Goal: Communication & Community: Share content

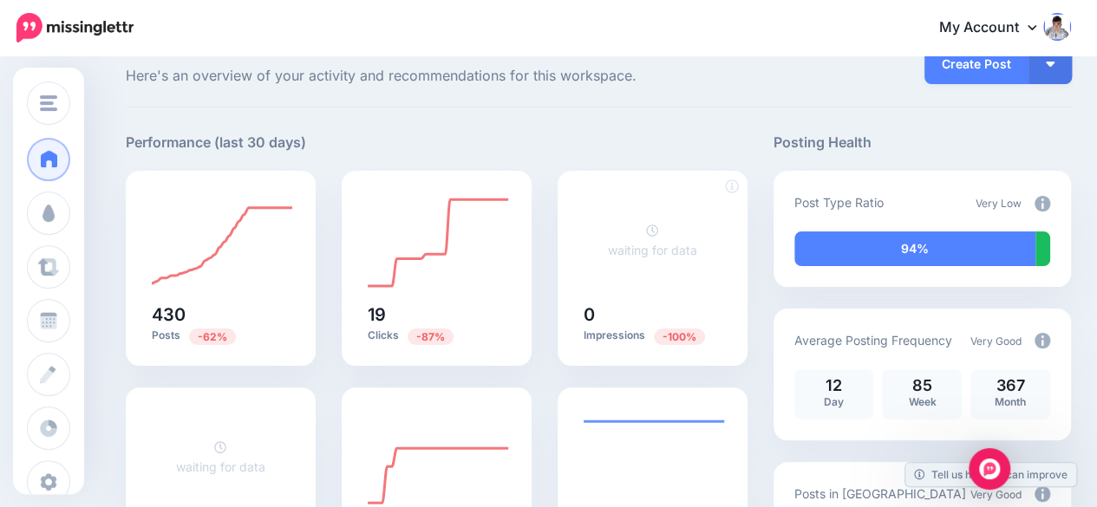
scroll to position [173, 0]
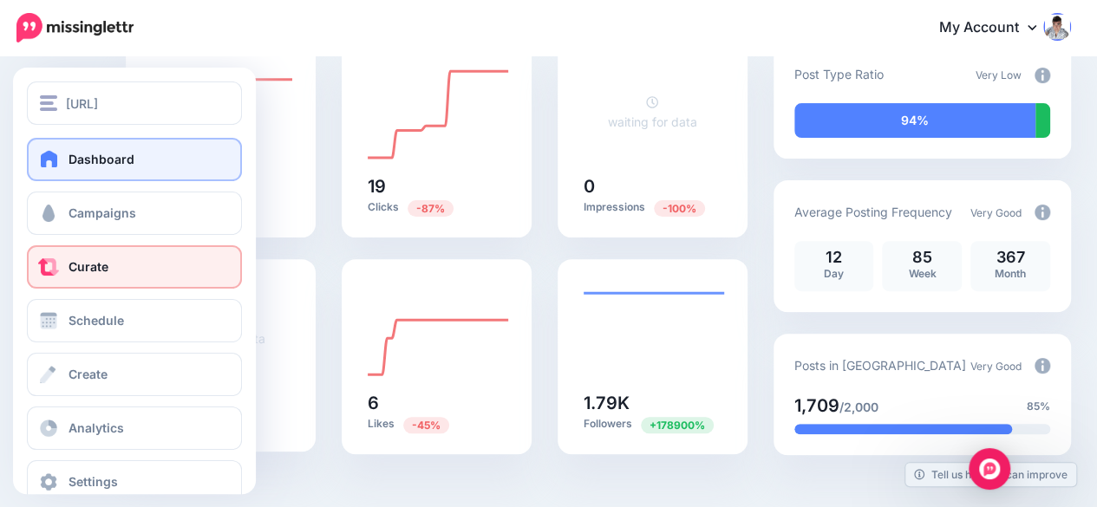
click at [105, 265] on span "Curate" at bounding box center [89, 266] width 40 height 15
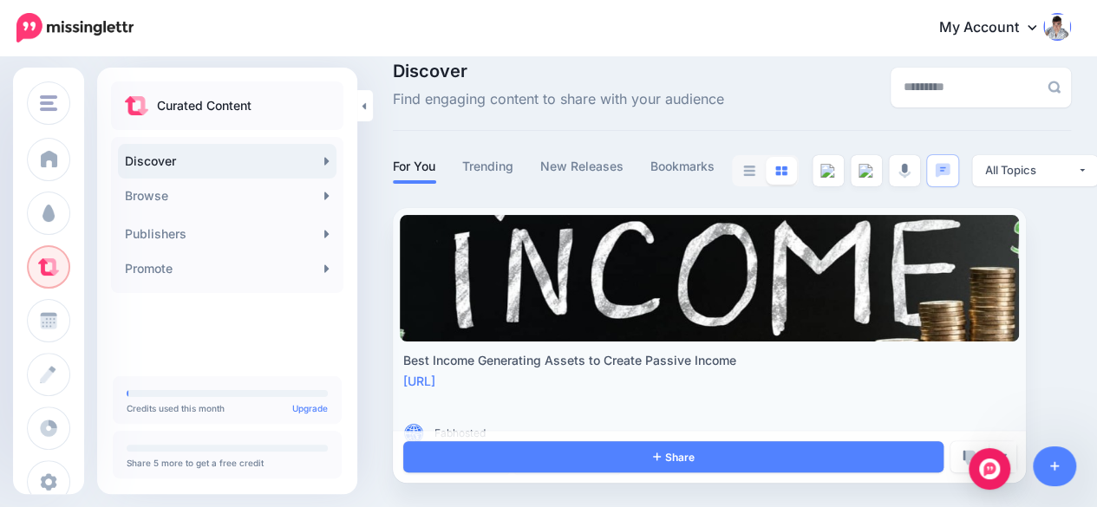
scroll to position [23, 0]
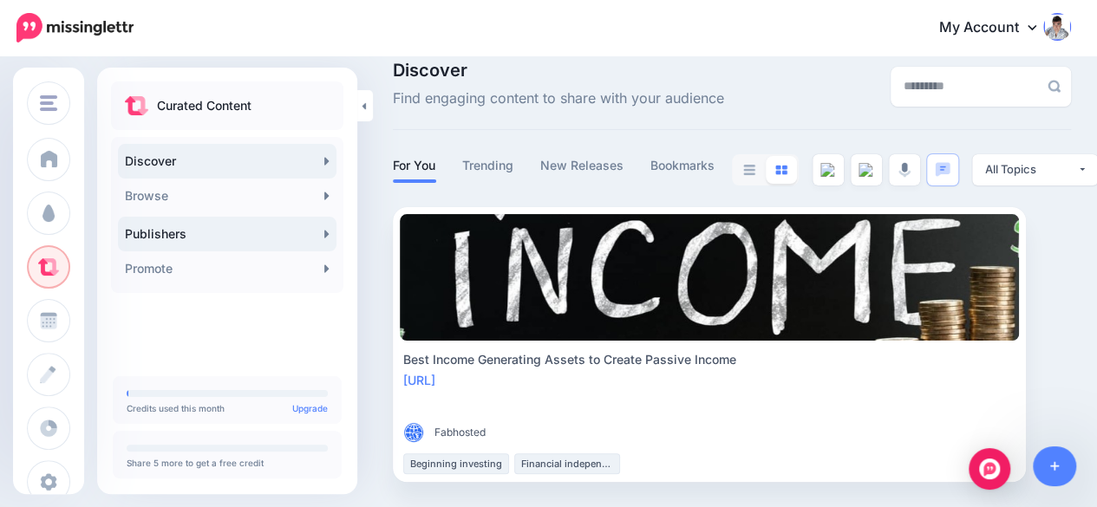
click at [323, 235] on link "Publishers" at bounding box center [227, 234] width 219 height 35
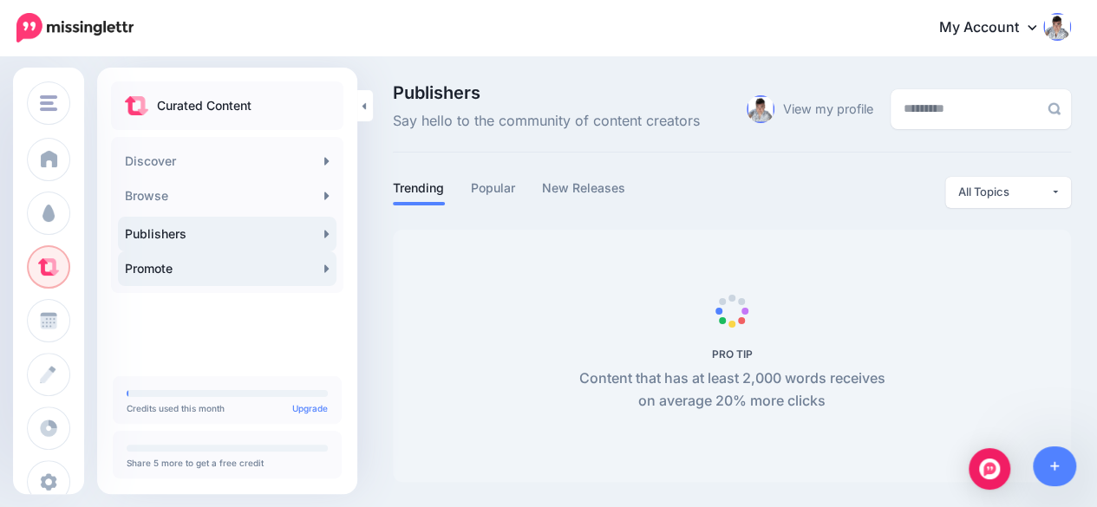
click at [321, 274] on link "Promote" at bounding box center [227, 268] width 219 height 35
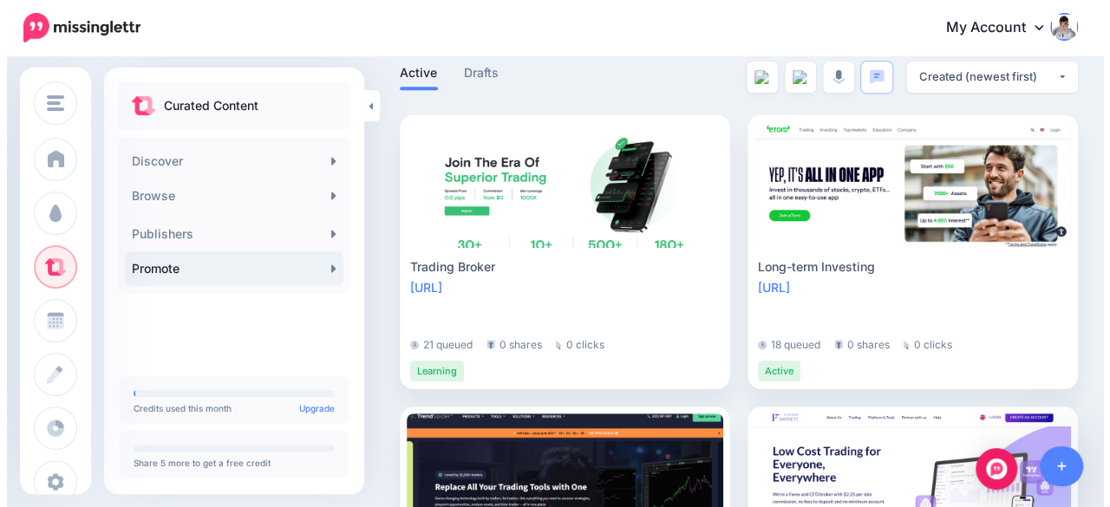
scroll to position [347, 0]
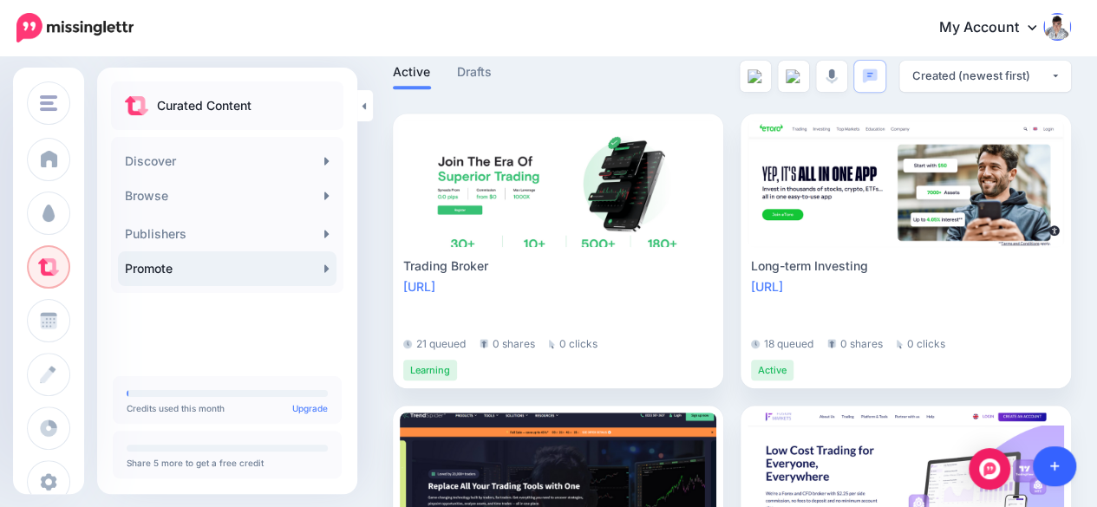
click at [1072, 467] on link at bounding box center [1055, 467] width 44 height 40
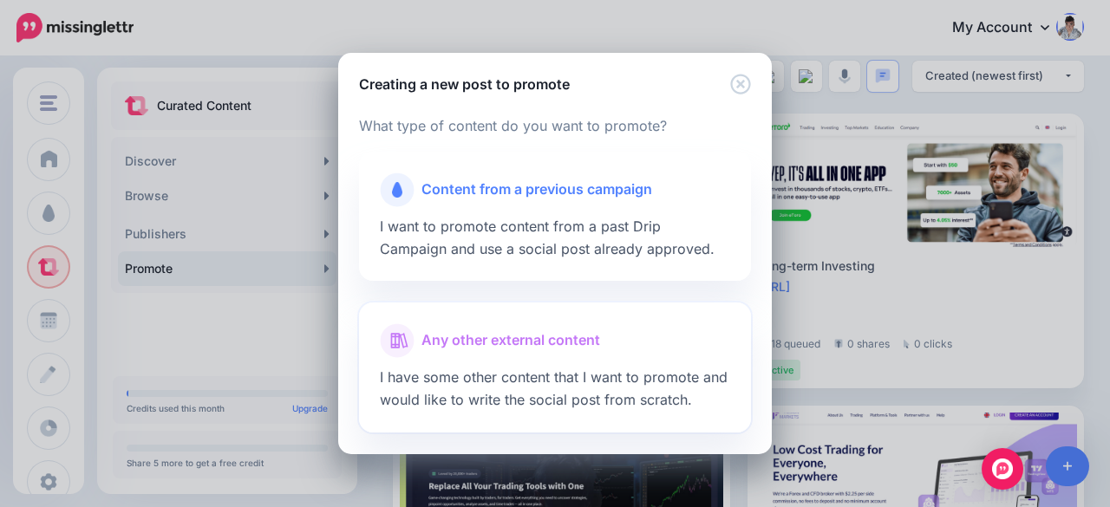
click at [510, 341] on span "Any other external content" at bounding box center [510, 341] width 179 height 23
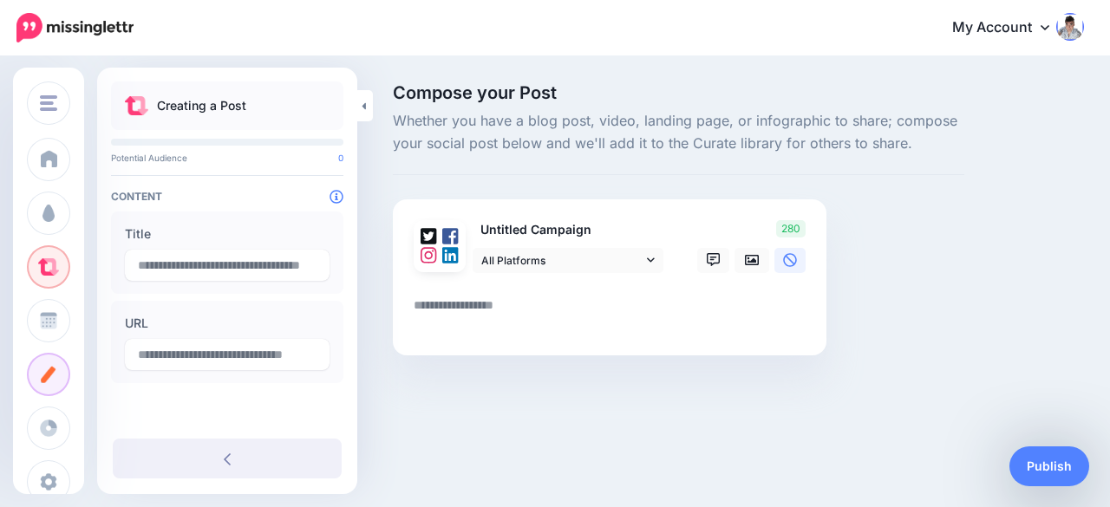
click at [473, 303] on textarea at bounding box center [613, 312] width 399 height 34
paste textarea "**********"
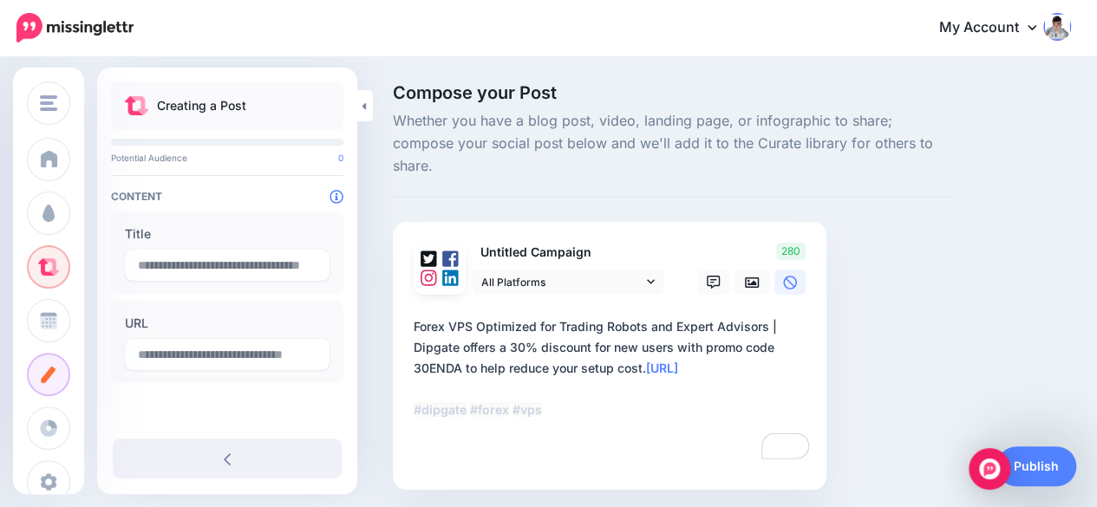
type textarea "**********"
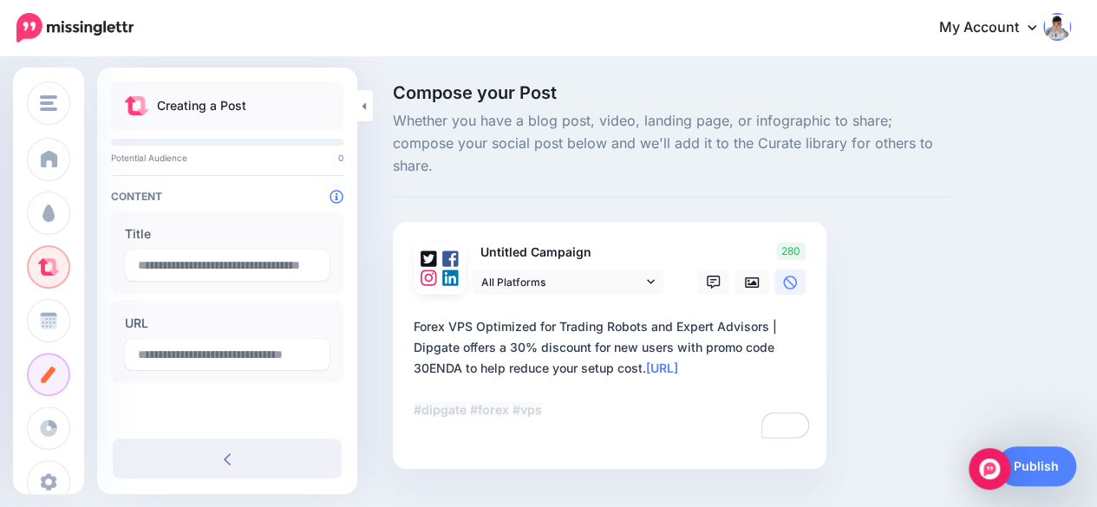
type input "**********"
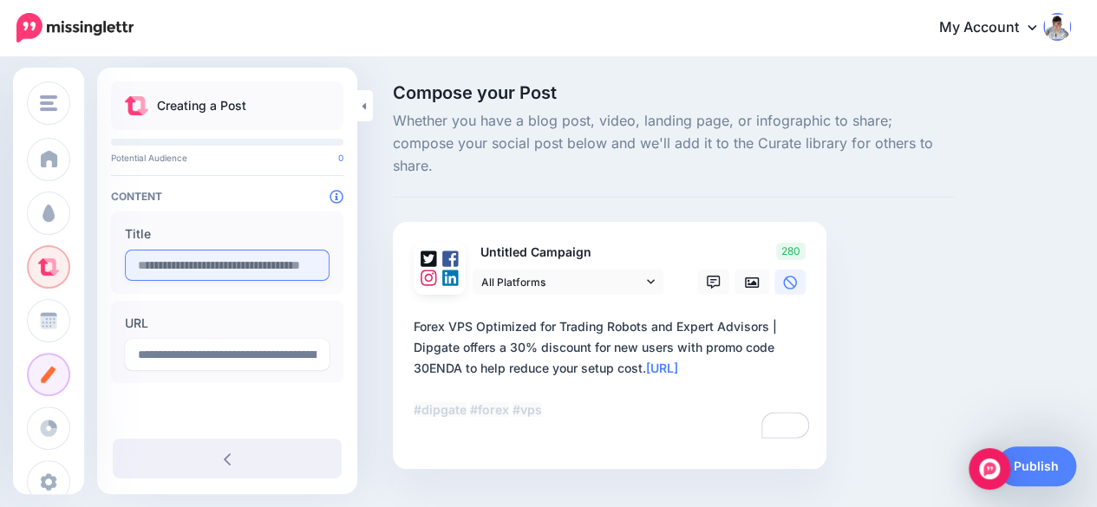
type textarea "**********"
click at [172, 255] on input "text" at bounding box center [227, 265] width 205 height 31
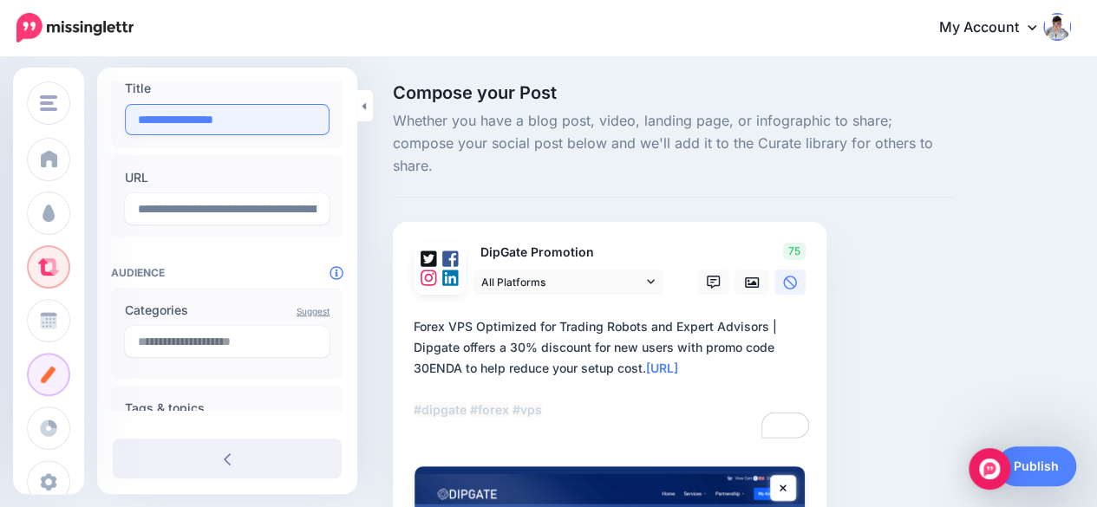
scroll to position [173, 0]
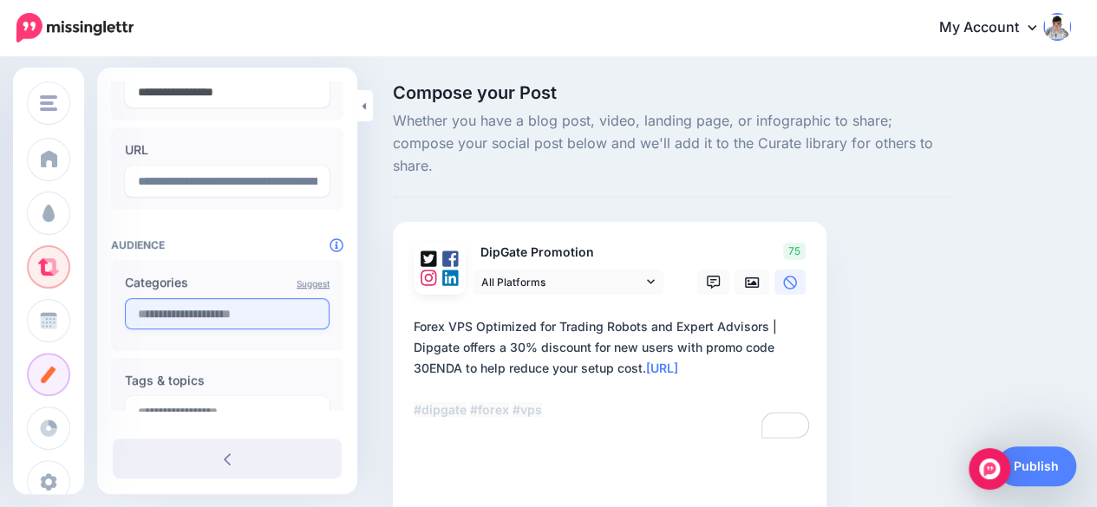
type input "**********"
click at [137, 315] on input "text" at bounding box center [227, 313] width 205 height 31
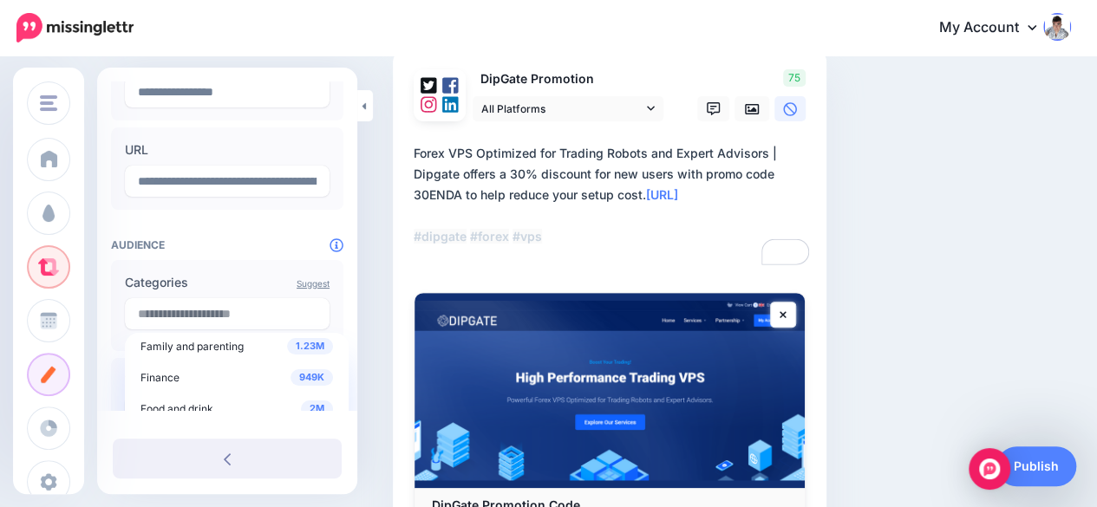
scroll to position [260, 0]
click at [161, 365] on div "949K Finance" at bounding box center [236, 373] width 193 height 21
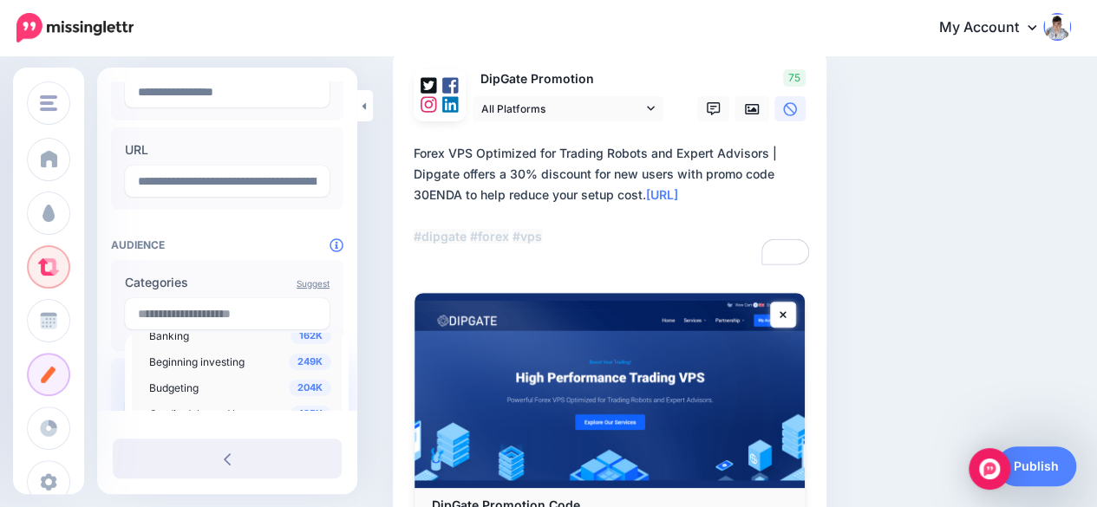
scroll to position [347, 0]
click at [225, 355] on span "Beginning investing" at bounding box center [196, 360] width 95 height 13
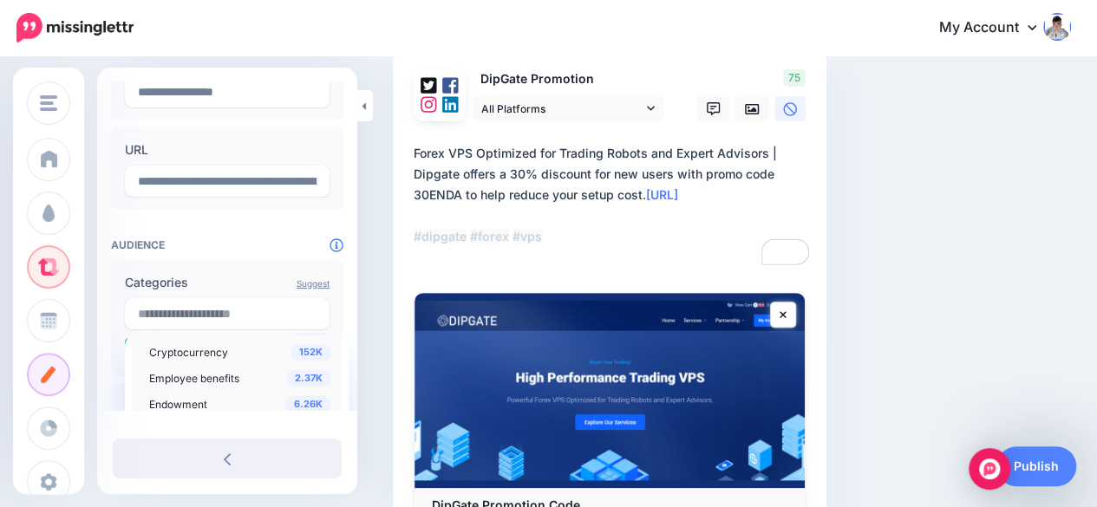
scroll to position [434, 0]
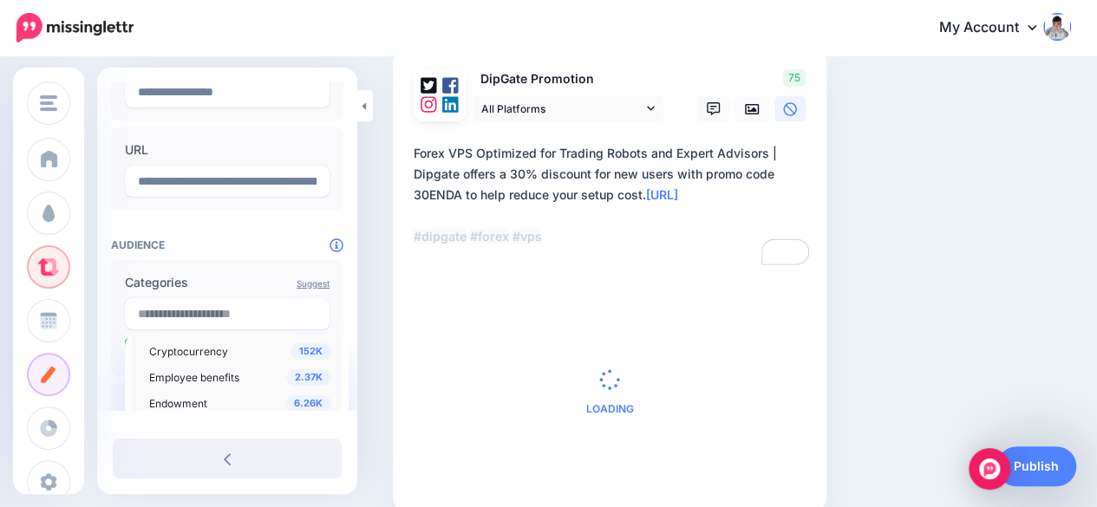
click at [212, 346] on span "Cryptocurrency" at bounding box center [188, 351] width 79 height 13
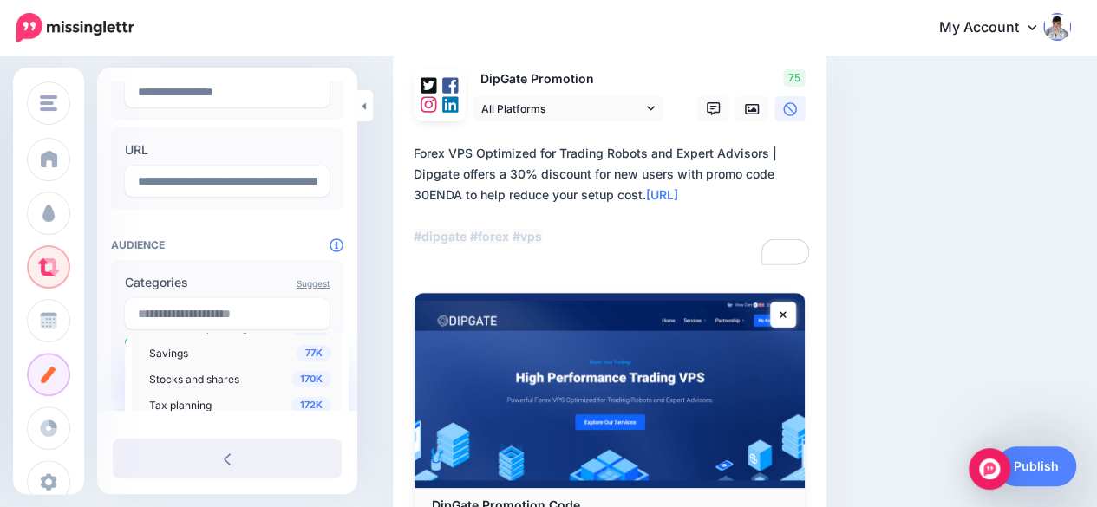
scroll to position [954, 0]
click at [199, 372] on span "Stocks and shares" at bounding box center [194, 377] width 90 height 13
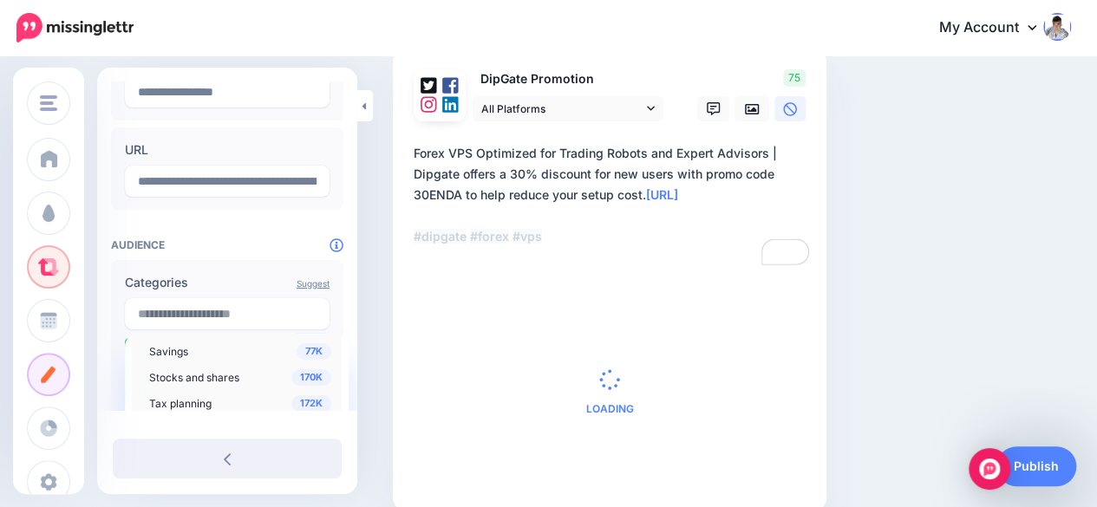
click at [104, 317] on div "**********" at bounding box center [227, 337] width 260 height 858
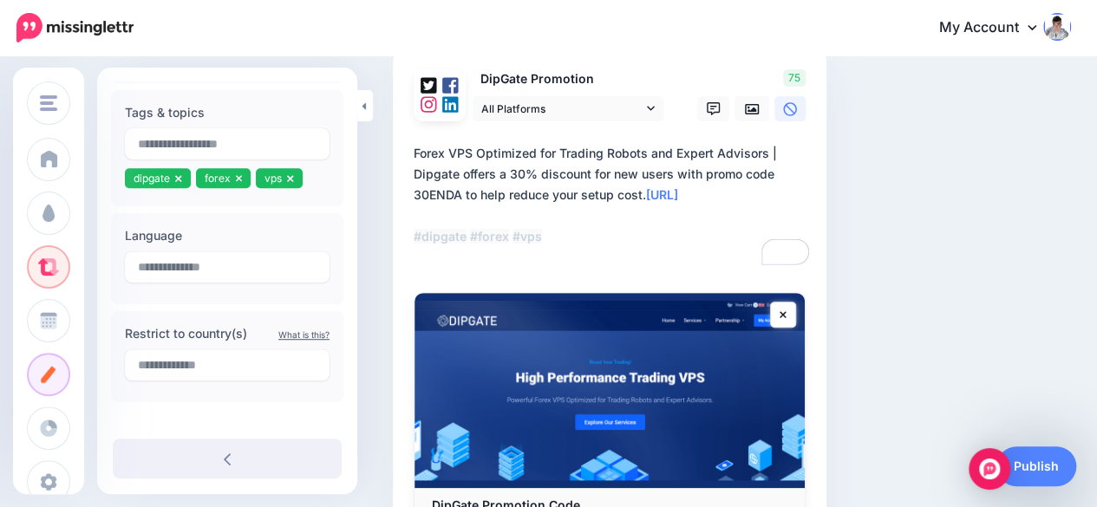
scroll to position [520, 0]
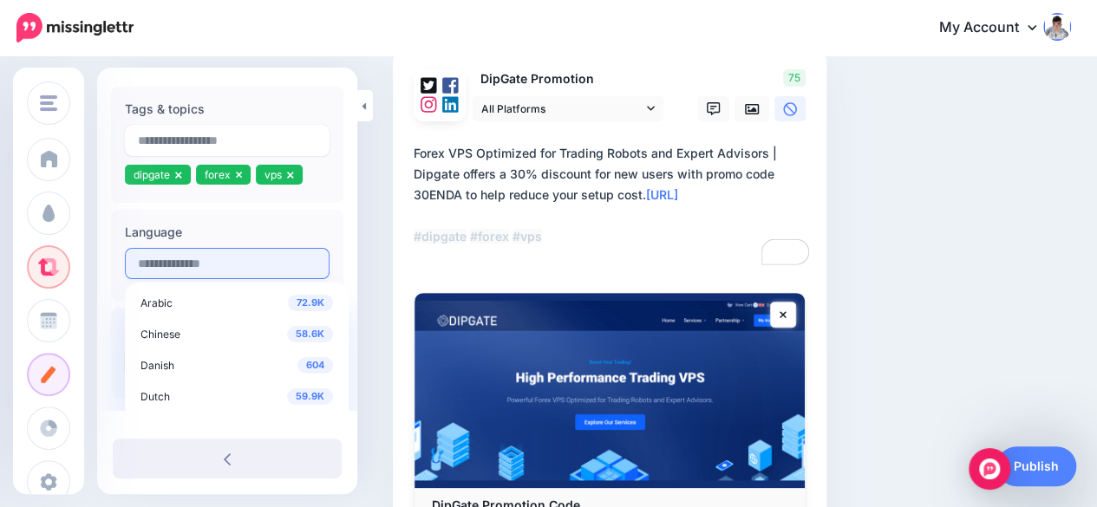
click at [191, 267] on input "text" at bounding box center [227, 263] width 205 height 31
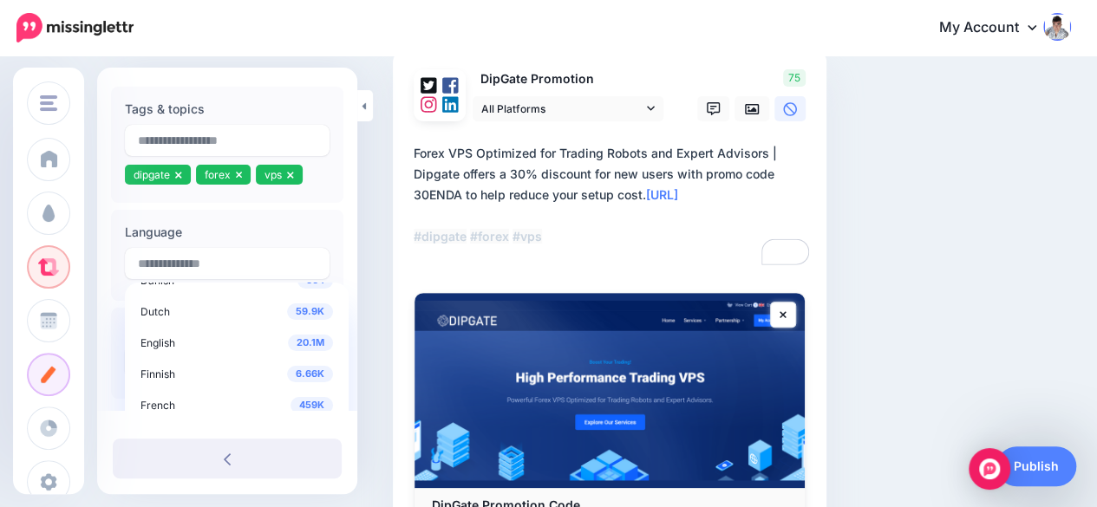
scroll to position [87, 0]
click at [180, 343] on div "20.1M English" at bounding box center [236, 340] width 193 height 21
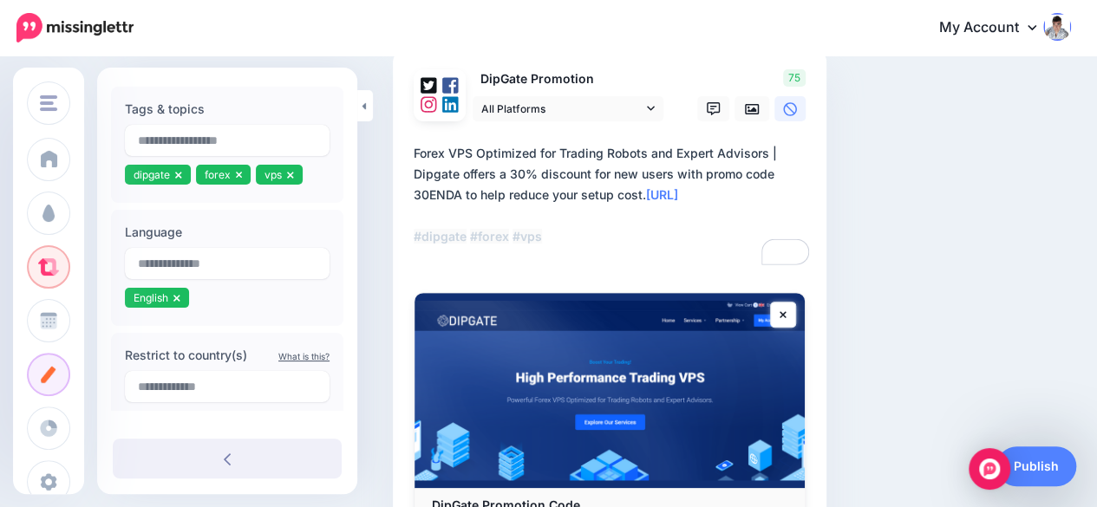
click at [437, 251] on div "**********" at bounding box center [610, 209] width 392 height 132
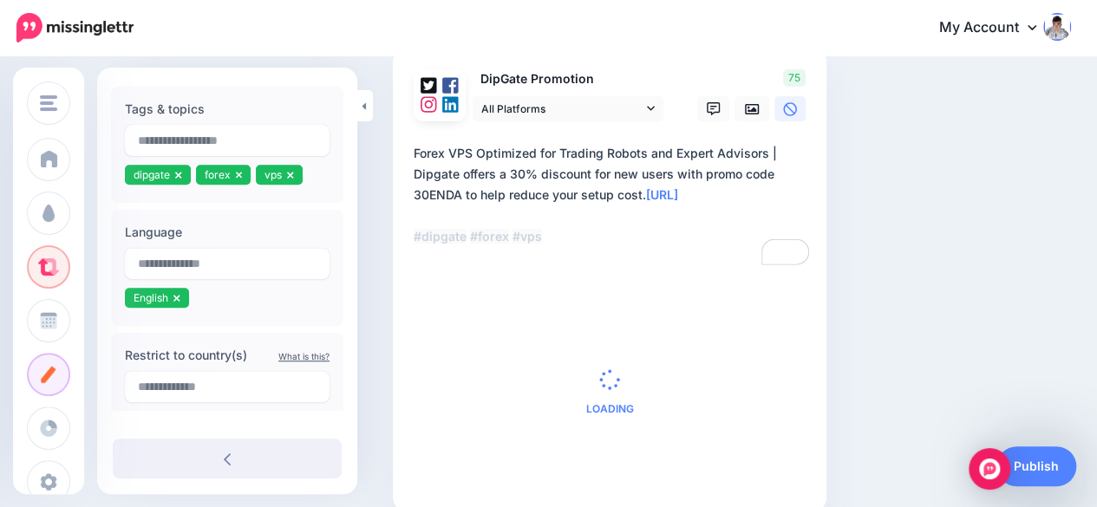
click at [938, 221] on div "Compose your Post Whether you have a blog post, video, landing page, or infogra…" at bounding box center [673, 237] width 587 height 653
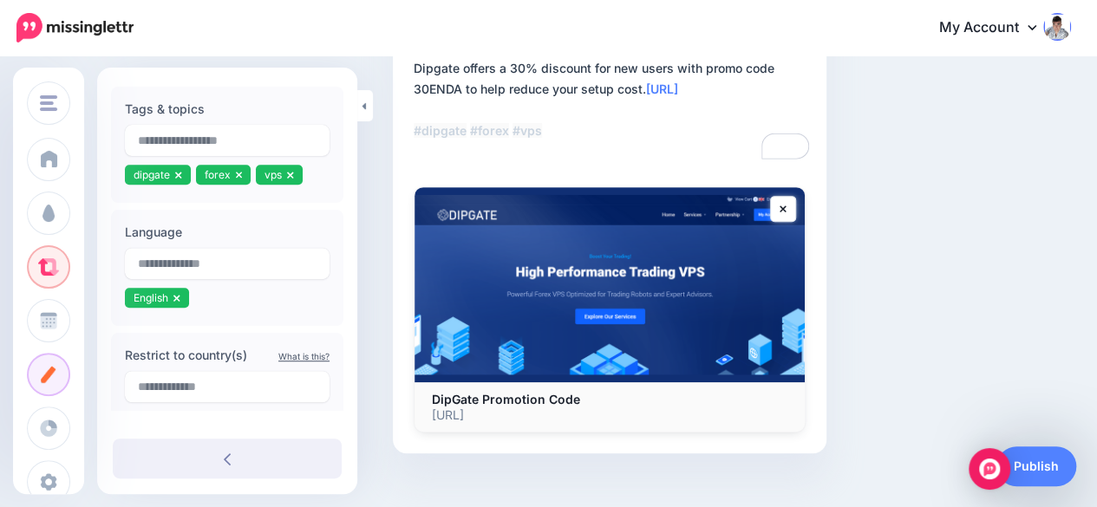
scroll to position [280, 0]
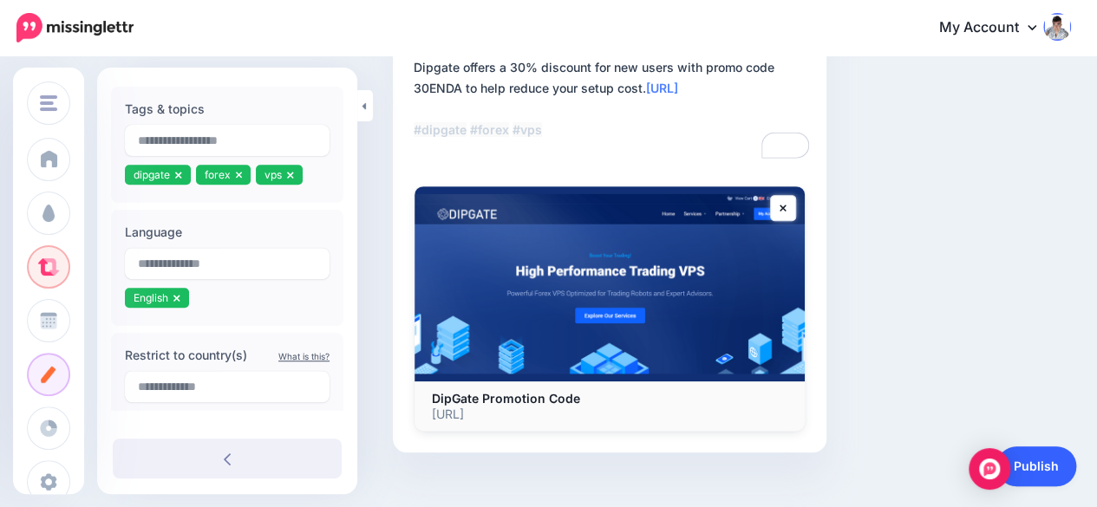
click at [1049, 467] on link "Publish" at bounding box center [1036, 467] width 80 height 40
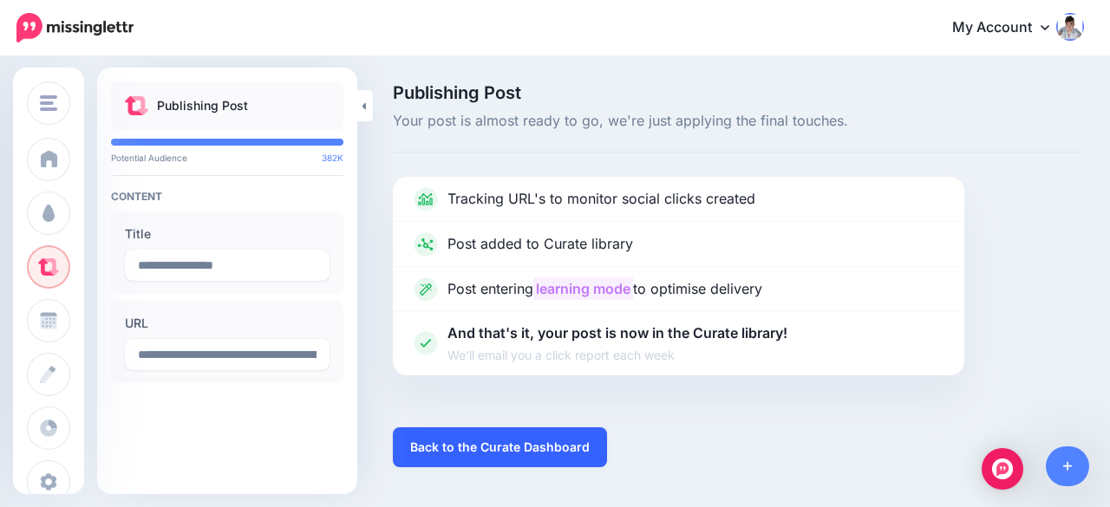
click at [541, 448] on link "Back to the Curate Dashboard" at bounding box center [500, 447] width 214 height 40
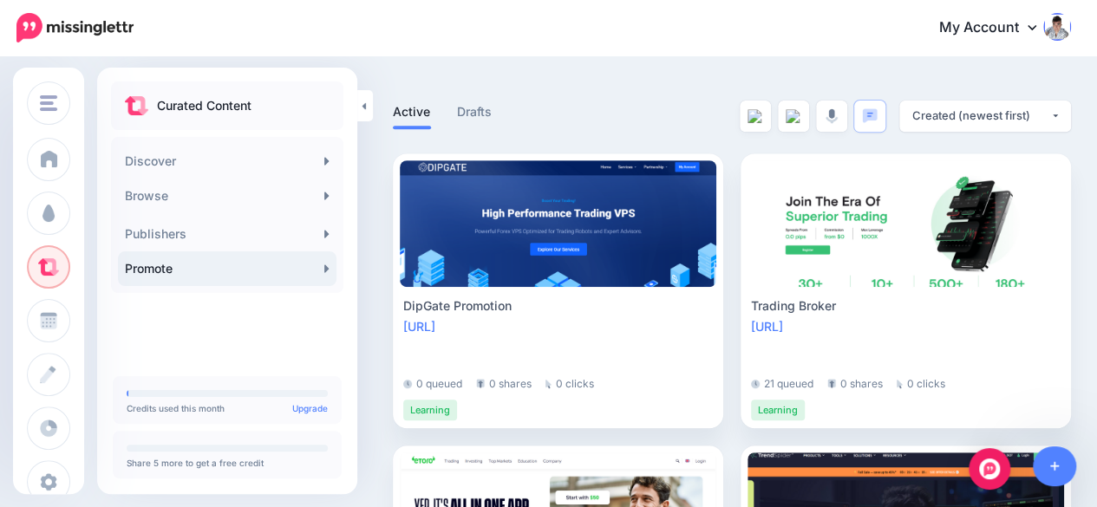
scroll to position [347, 0]
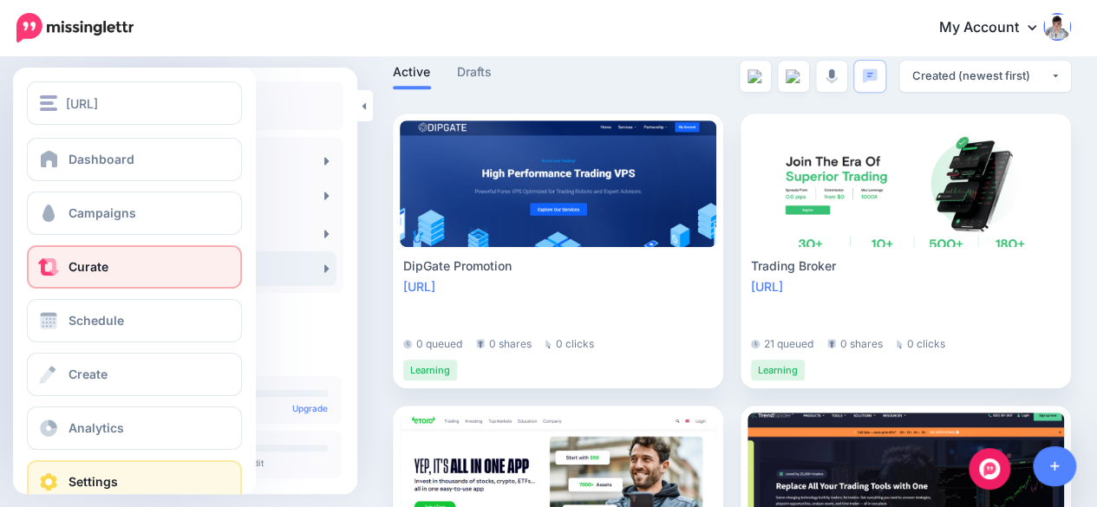
click at [61, 468] on link "Settings" at bounding box center [134, 481] width 215 height 43
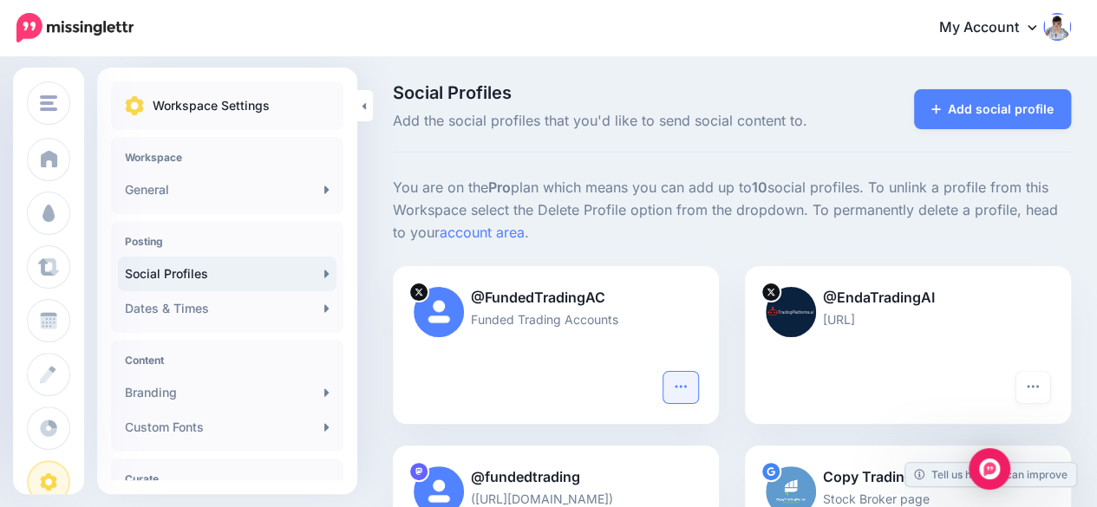
click at [672, 396] on button "button" at bounding box center [680, 387] width 35 height 31
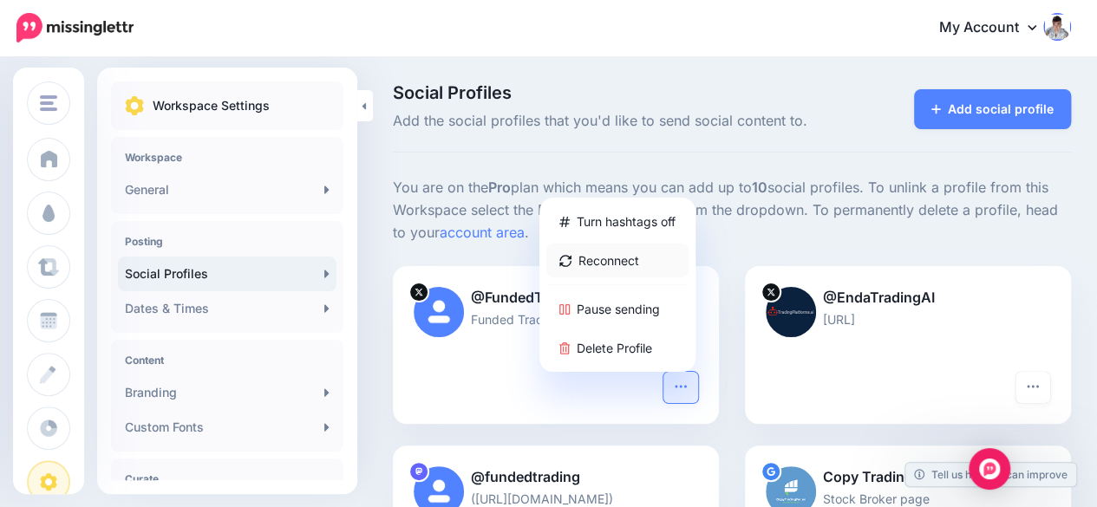
click at [639, 252] on link "Reconnect" at bounding box center [617, 261] width 142 height 34
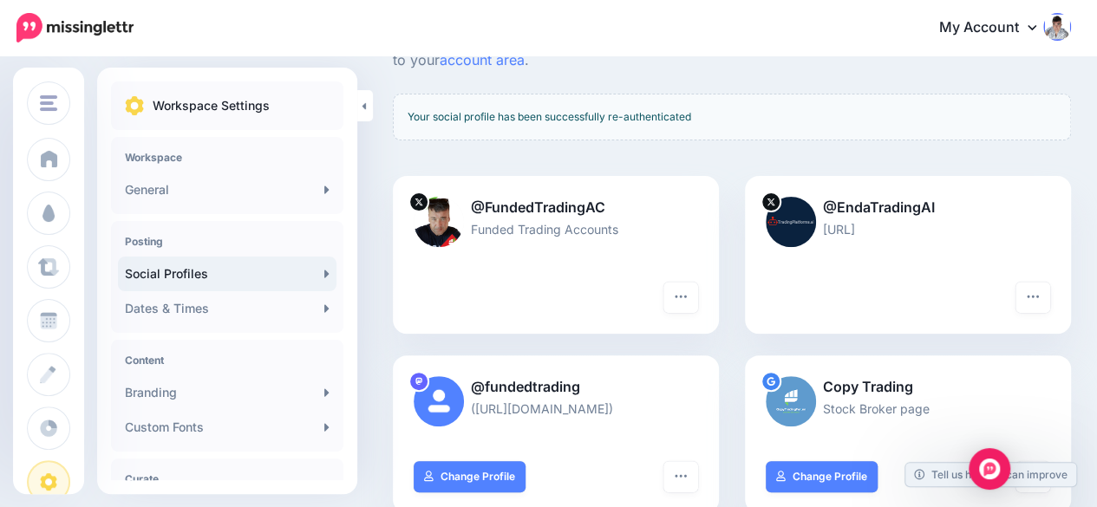
scroll to position [173, 0]
click at [1038, 290] on button "button" at bounding box center [1032, 296] width 35 height 31
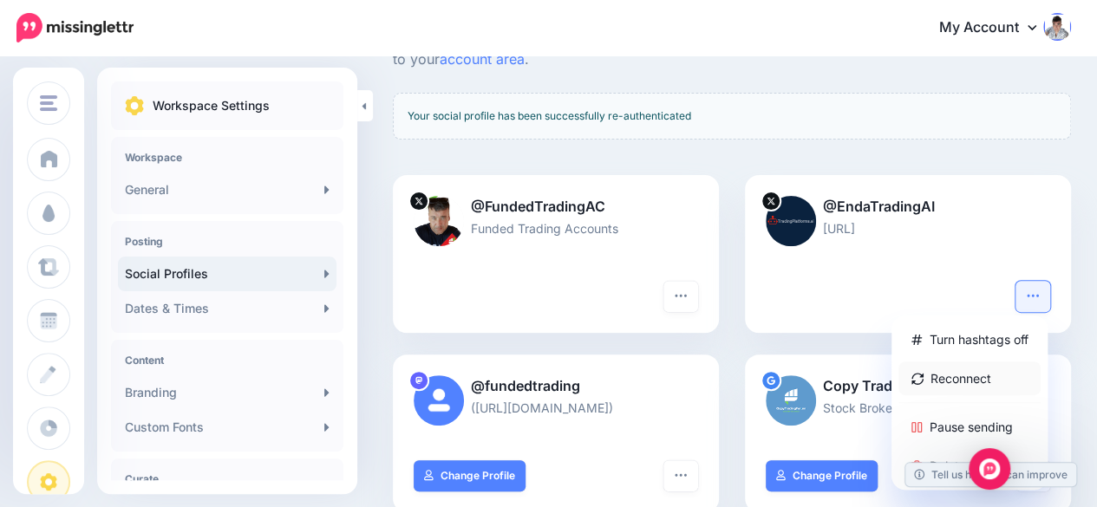
click at [982, 377] on link "Reconnect" at bounding box center [969, 379] width 142 height 34
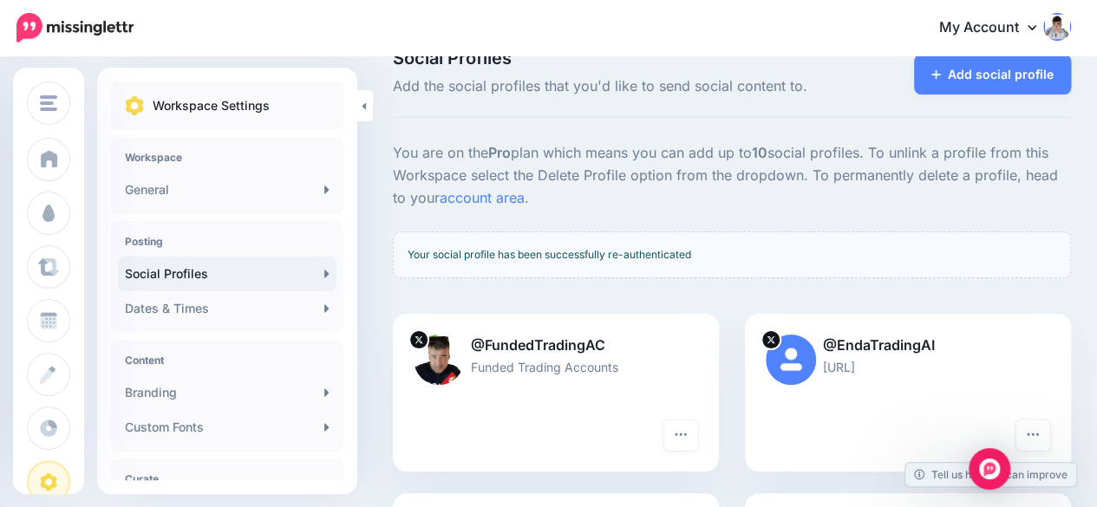
scroll to position [173, 0]
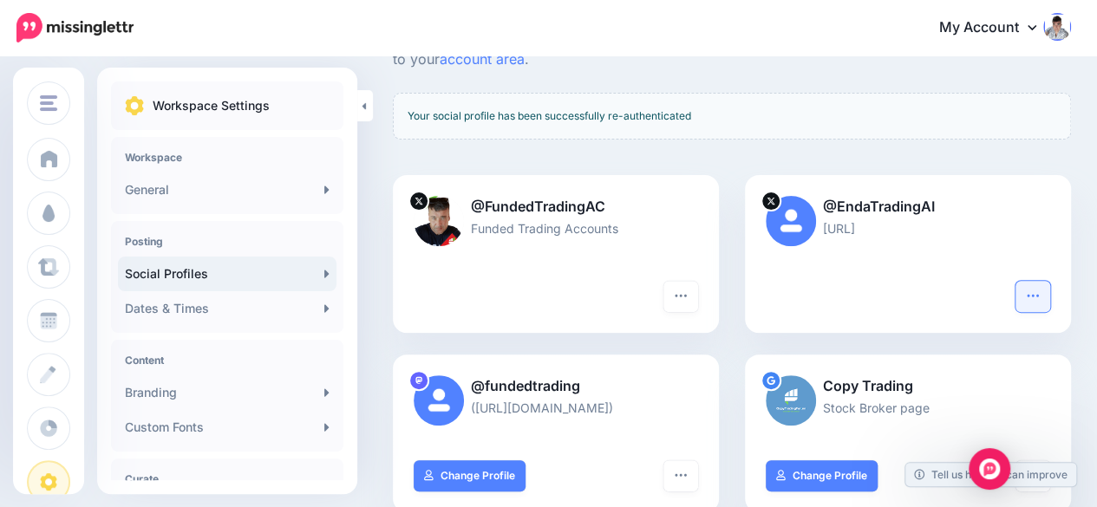
click at [1038, 294] on icon "button" at bounding box center [1032, 295] width 11 height 3
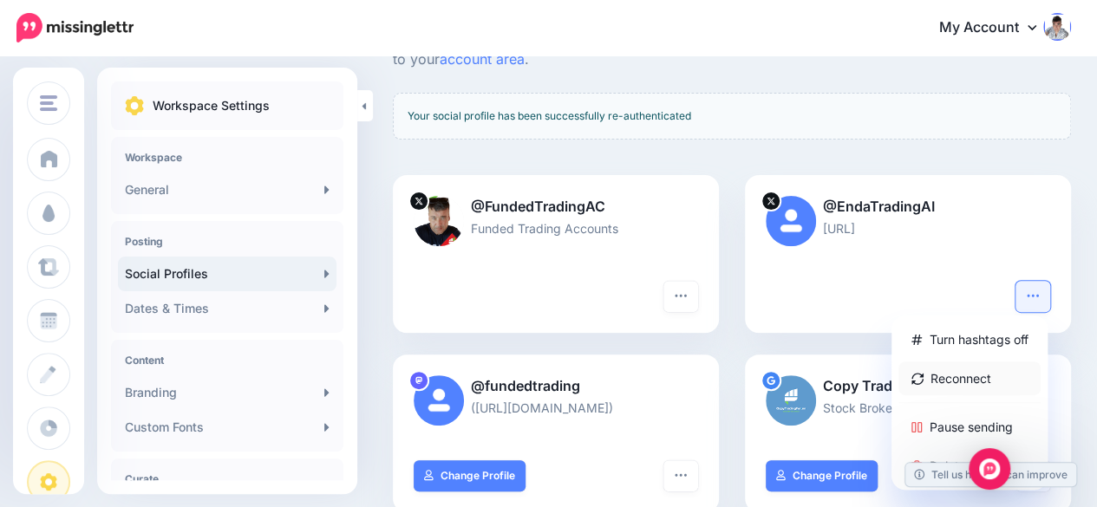
click at [984, 377] on link "Reconnect" at bounding box center [969, 379] width 142 height 34
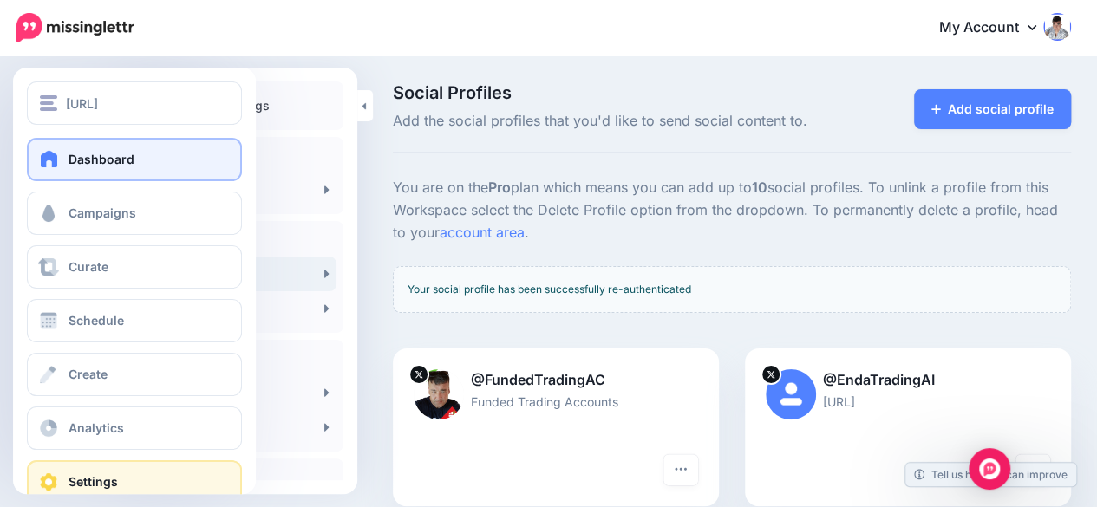
click at [66, 157] on link "Dashboard" at bounding box center [134, 159] width 215 height 43
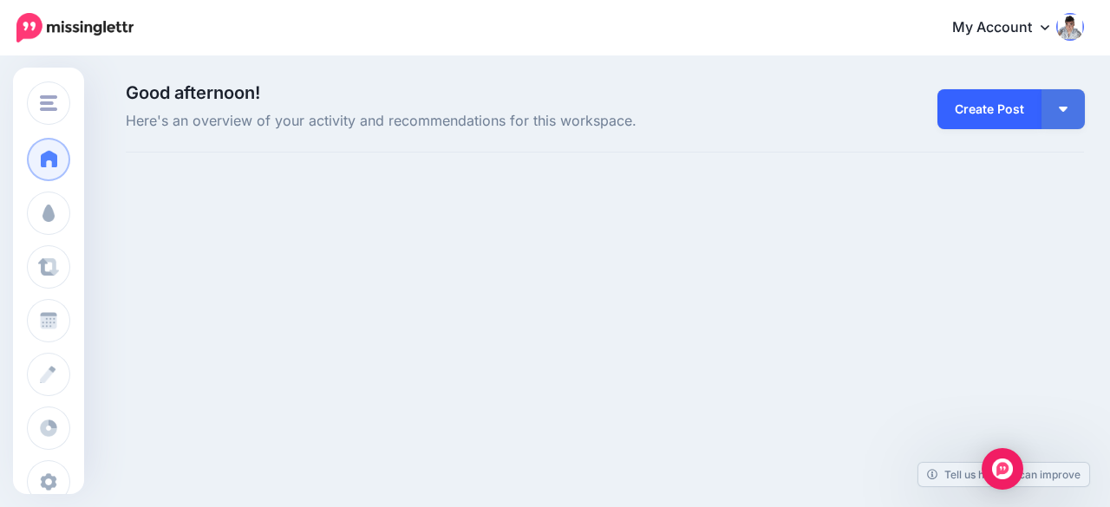
click at [1016, 110] on link "Create Post" at bounding box center [989, 109] width 104 height 40
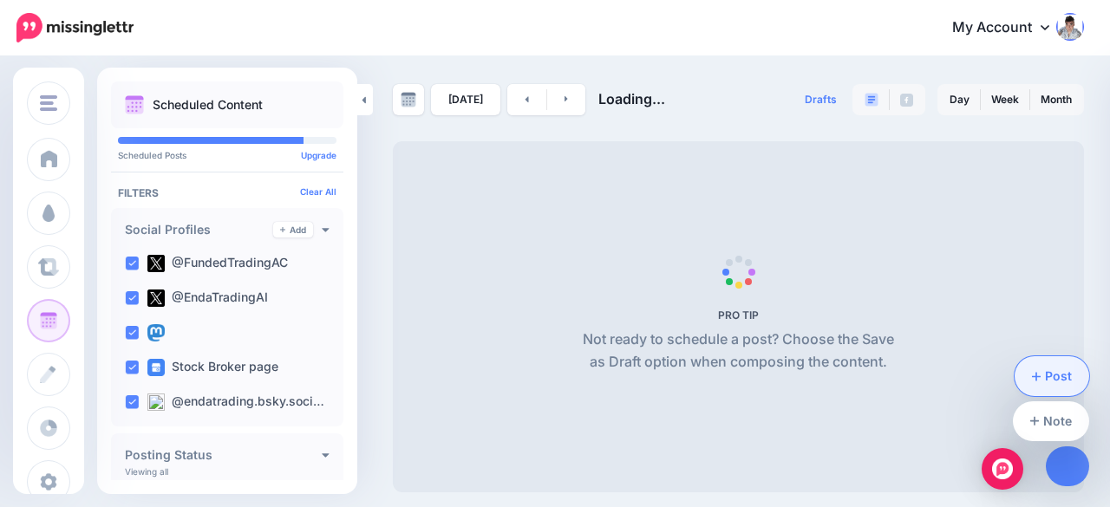
click at [1056, 374] on link "Post" at bounding box center [1052, 376] width 75 height 40
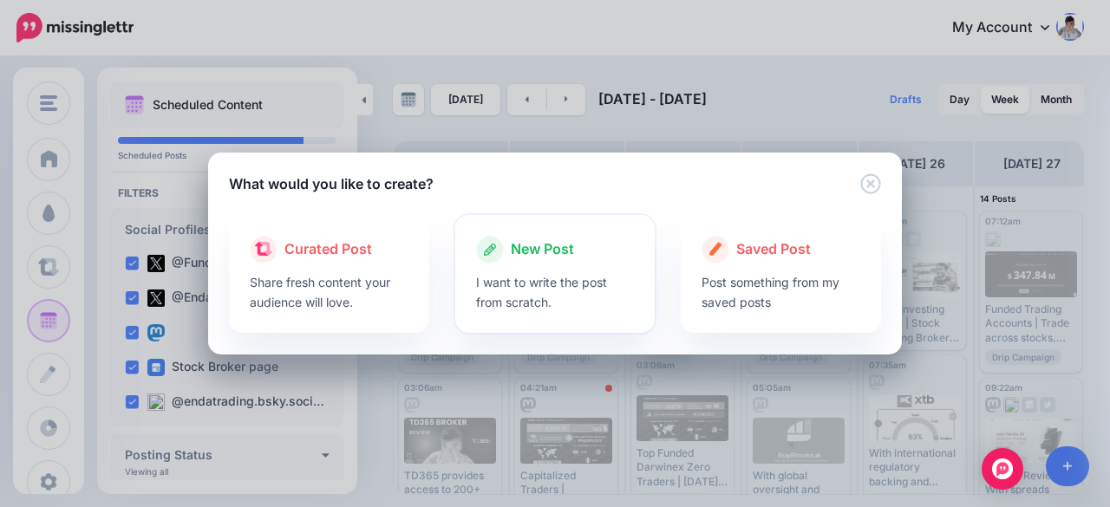
click at [540, 275] on p "I want to write the post from scratch." at bounding box center [555, 292] width 159 height 40
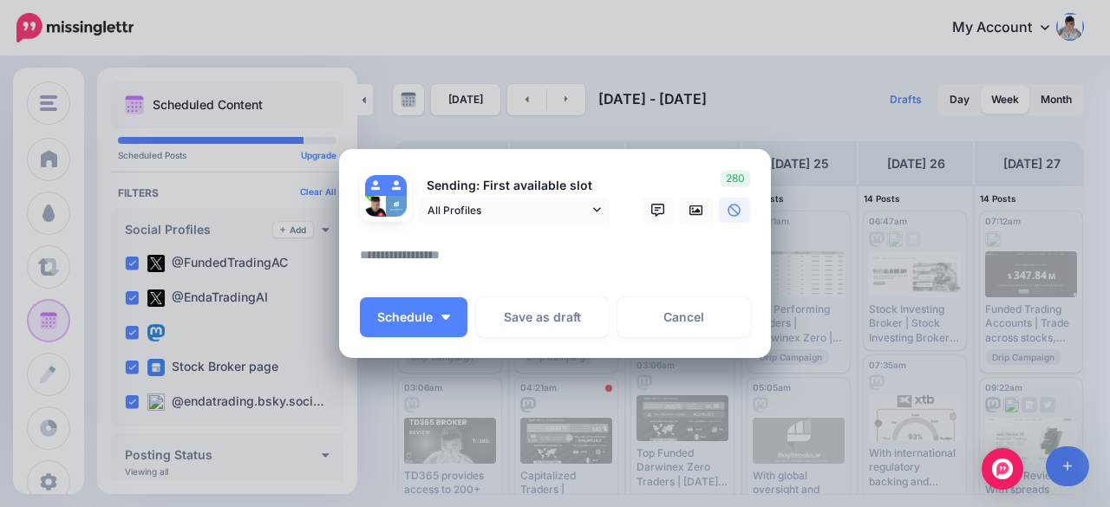
click at [460, 258] on textarea at bounding box center [559, 262] width 399 height 34
paste textarea "**********"
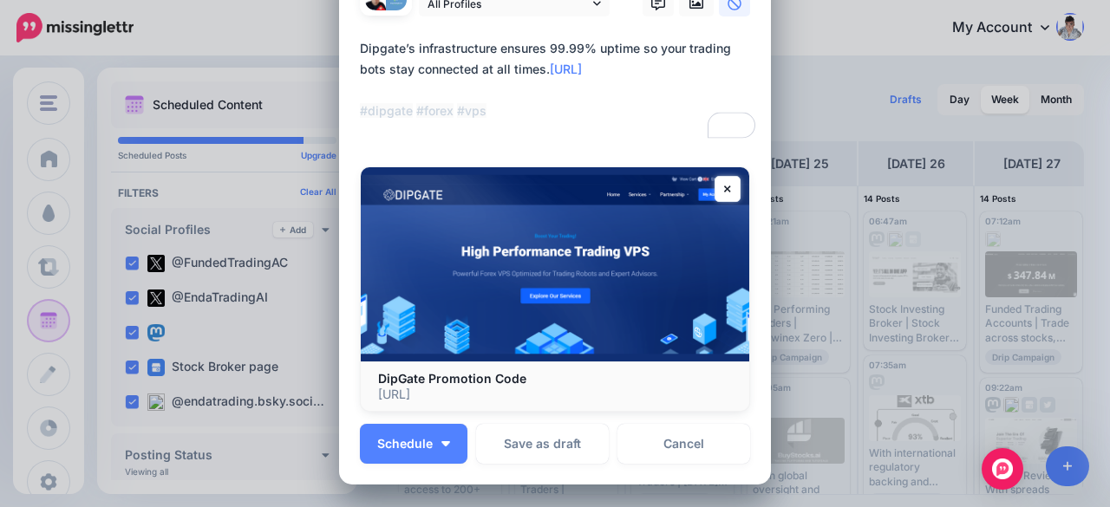
scroll to position [87, 0]
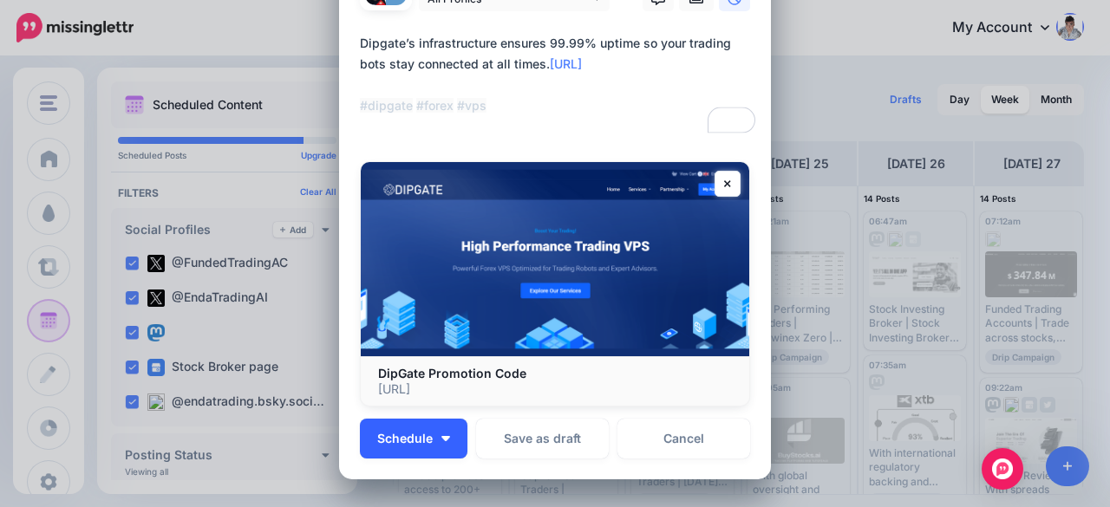
type textarea "**********"
click at [424, 433] on span "Schedule" at bounding box center [404, 439] width 55 height 12
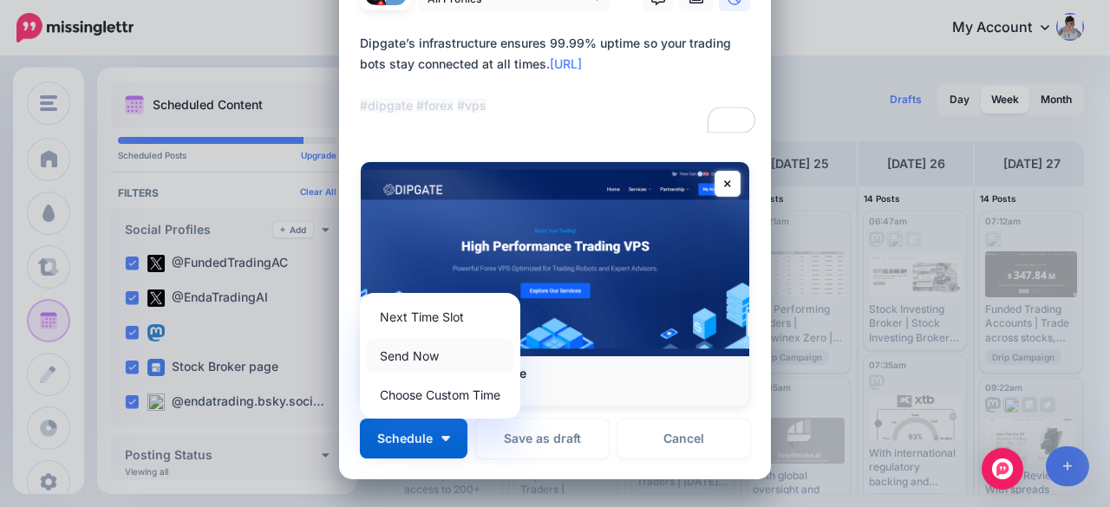
click at [410, 358] on link "Send Now" at bounding box center [440, 356] width 147 height 34
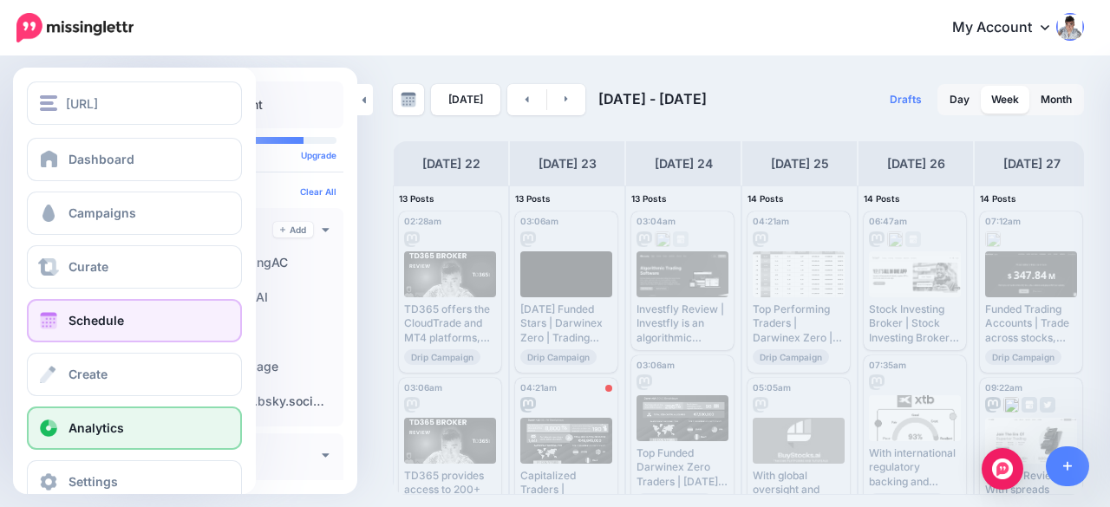
click at [96, 434] on span "Analytics" at bounding box center [96, 428] width 55 height 15
